Goal: Task Accomplishment & Management: Manage account settings

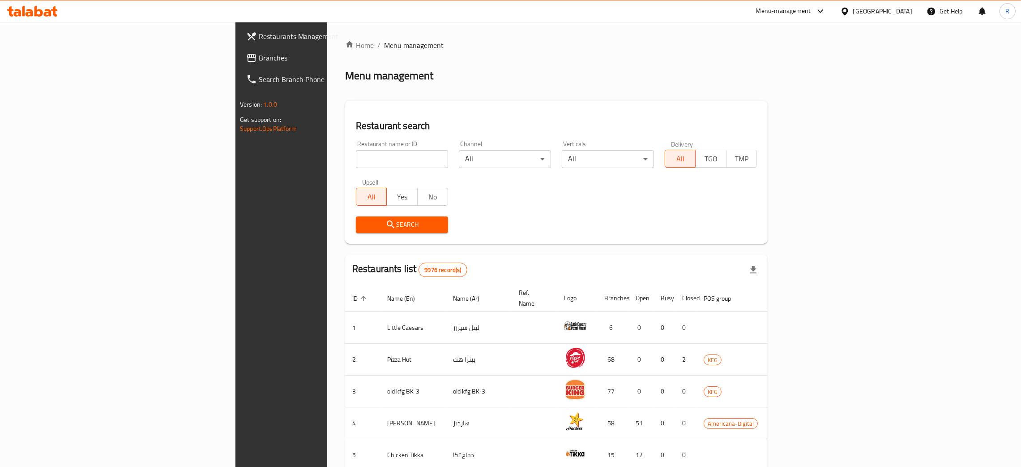
click at [356, 152] on input "search" at bounding box center [402, 159] width 92 height 18
type input "k"
type input "balance kitchen"
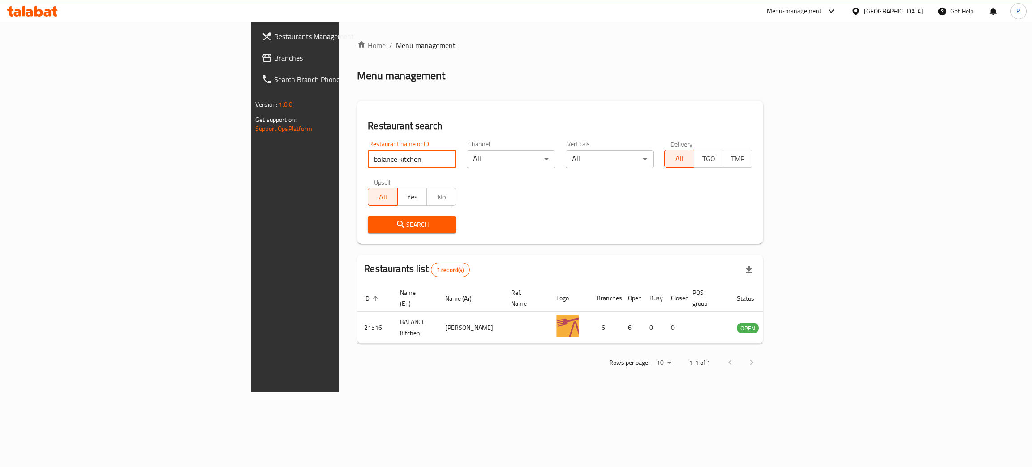
click at [476, 171] on div "Channel All ​" at bounding box center [510, 154] width 99 height 38
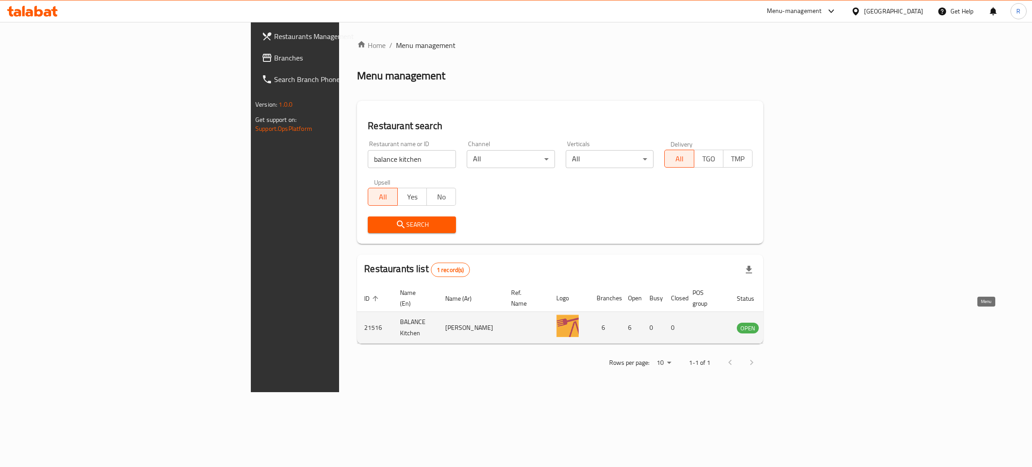
click at [793, 326] on icon "enhanced table" at bounding box center [790, 328] width 3 height 4
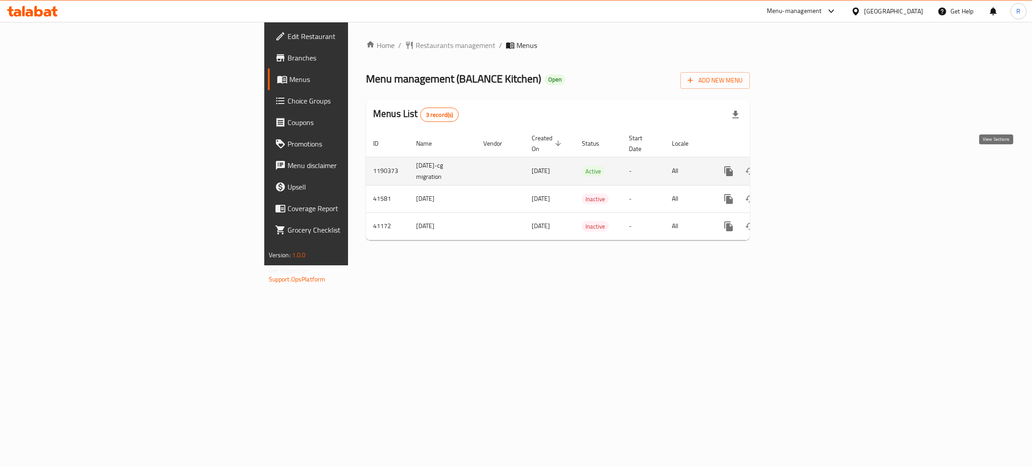
click at [804, 163] on link "enhanced table" at bounding box center [792, 170] width 21 height 21
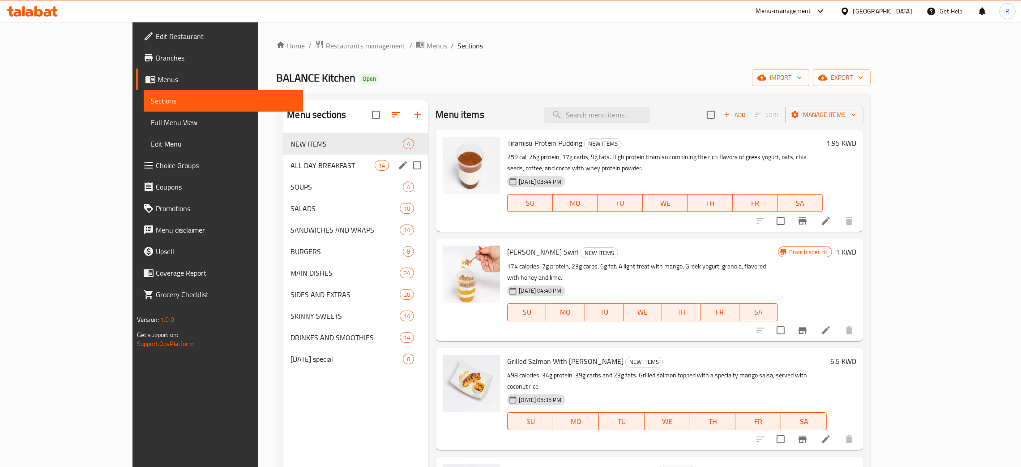
click at [283, 175] on div "ALL DAY BREAKFAST 14" at bounding box center [355, 164] width 145 height 21
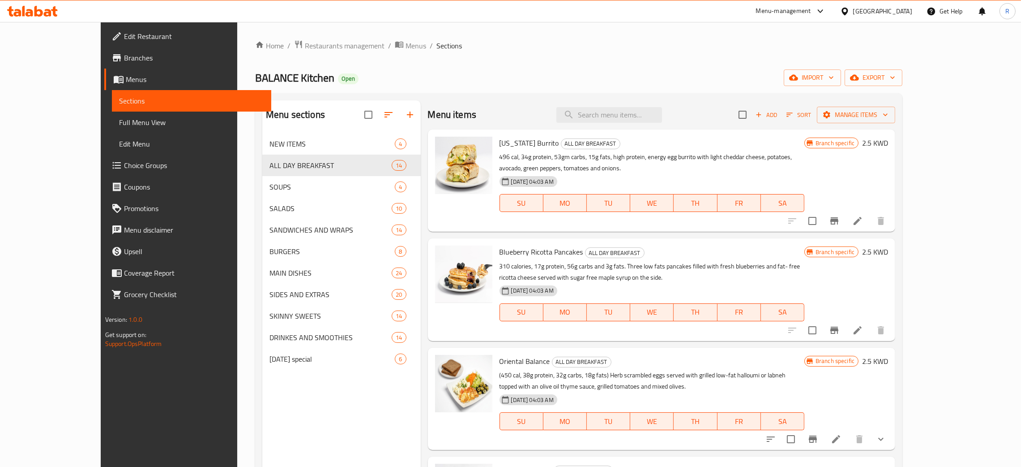
click at [124, 60] on span "Branches" at bounding box center [194, 57] width 140 height 11
